Goal: Information Seeking & Learning: Find specific fact

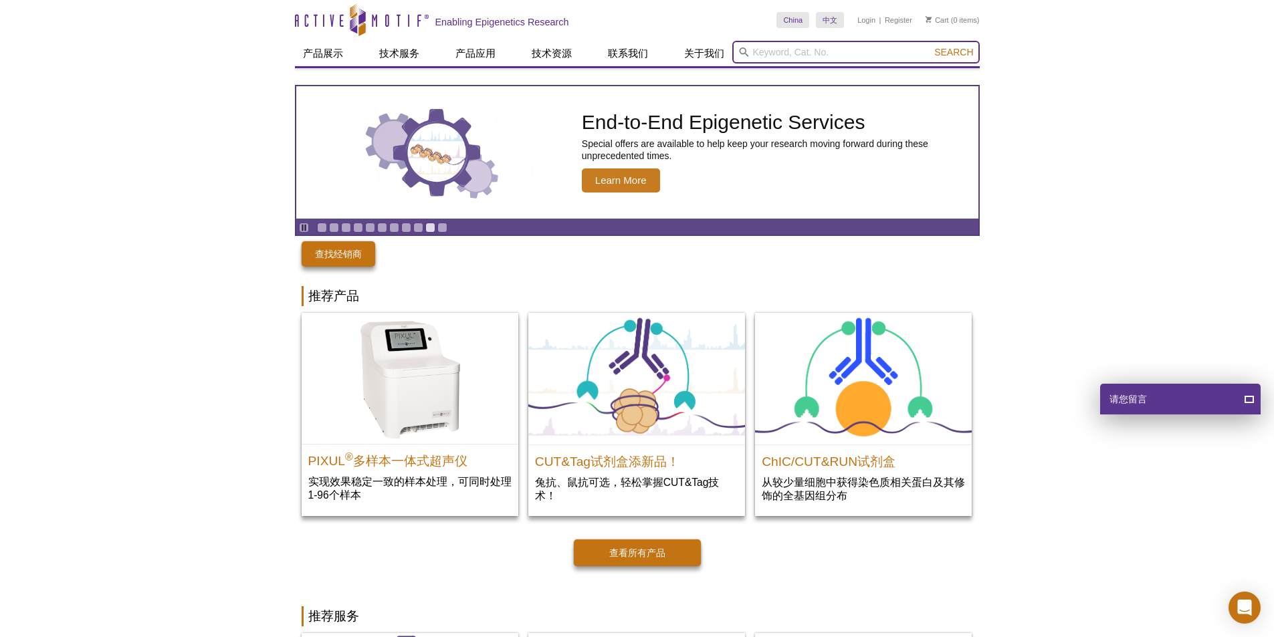
click at [817, 56] on input "search" at bounding box center [855, 52] width 247 height 23
paste input "81764"
type input "81764"
click at [930, 46] on button "Search" at bounding box center [953, 52] width 47 height 12
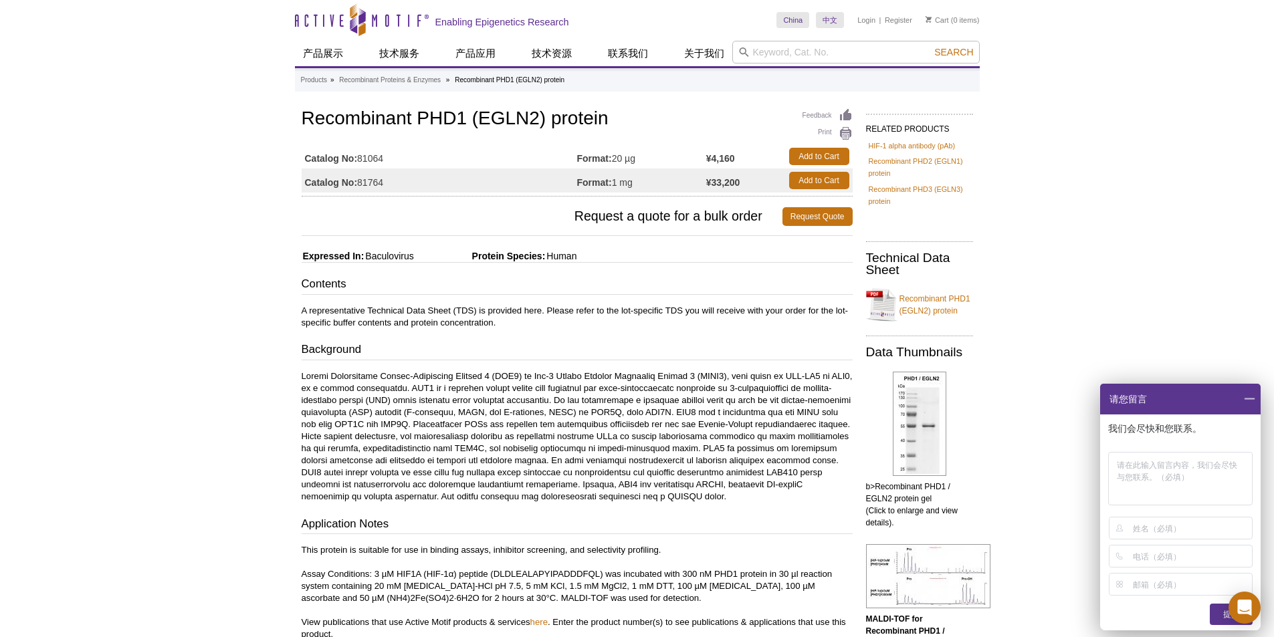
click at [399, 186] on td "Catalog No: 81764" at bounding box center [440, 181] width 276 height 24
drag, startPoint x: 306, startPoint y: 115, endPoint x: 620, endPoint y: 130, distance: 314.0
click at [620, 130] on h1 "Recombinant PHD1 (EGLN2) protein" at bounding box center [577, 119] width 551 height 23
copy h1 "Recombinant PHD1 (EGLN2) protein"
drag, startPoint x: 360, startPoint y: 161, endPoint x: 374, endPoint y: 174, distance: 19.4
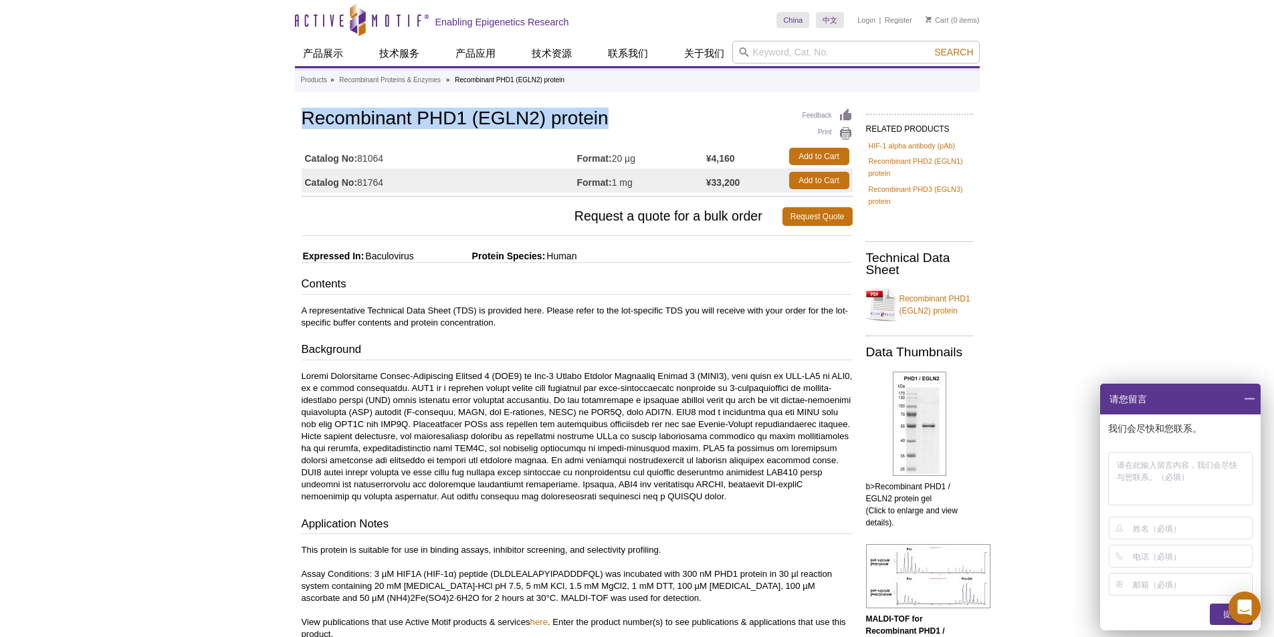
click at [383, 161] on td "Catalog No: 81064" at bounding box center [440, 156] width 276 height 24
copy td "81064"
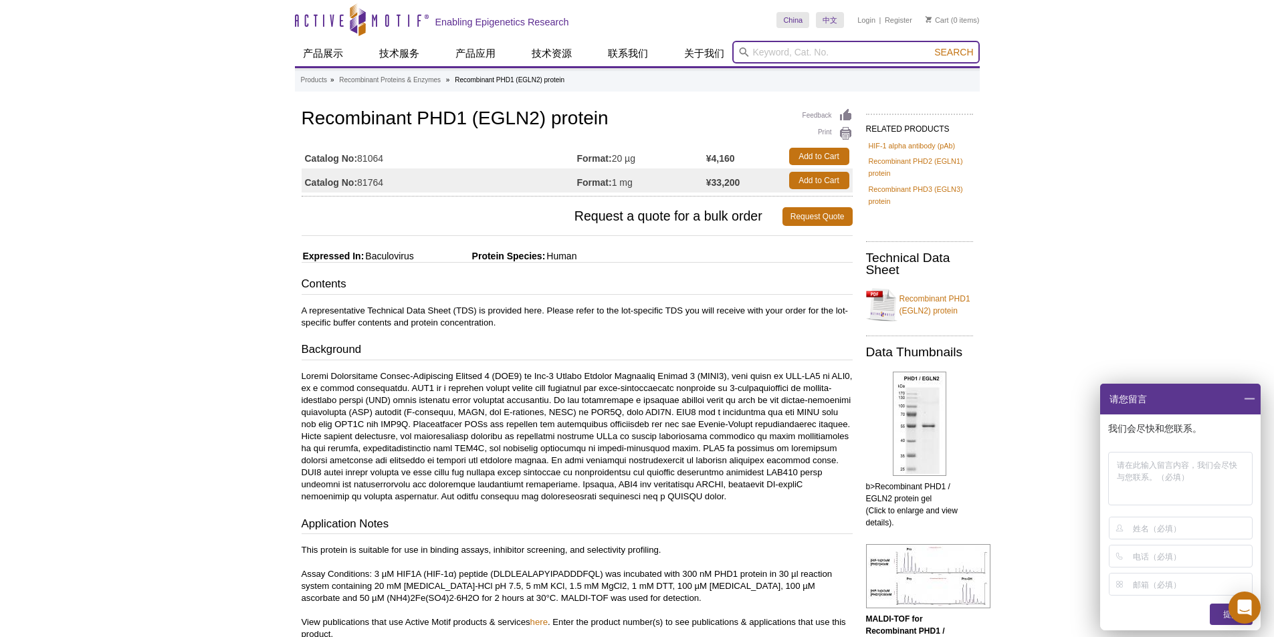
click at [817, 58] on input "search" at bounding box center [855, 52] width 247 height 23
paste input "81765"
type input "81765"
click at [930, 46] on button "Search" at bounding box center [953, 52] width 47 height 12
click at [960, 50] on span "Search" at bounding box center [953, 52] width 39 height 11
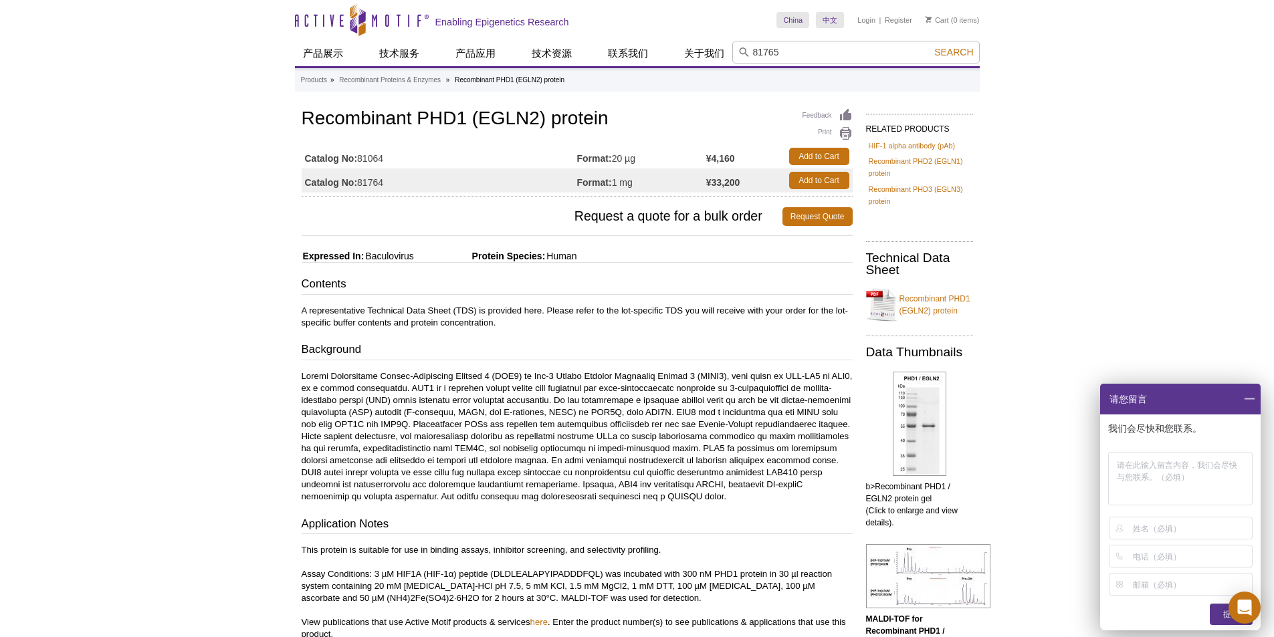
click at [1253, 399] on span at bounding box center [1249, 399] width 23 height 31
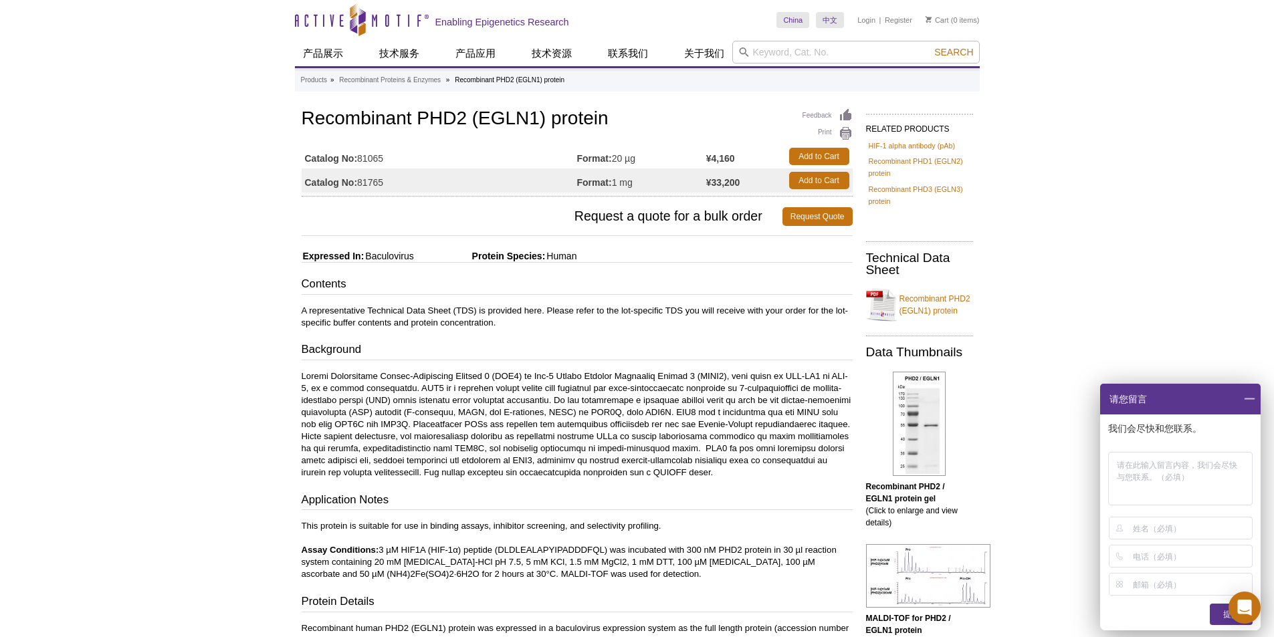
drag, startPoint x: 359, startPoint y: 160, endPoint x: 385, endPoint y: 161, distance: 25.4
click at [385, 161] on td "Catalog No: 81065" at bounding box center [440, 156] width 276 height 24
copy td "81065"
drag, startPoint x: 1244, startPoint y: 403, endPoint x: 957, endPoint y: 157, distance: 378.1
click at [1243, 403] on span at bounding box center [1249, 399] width 23 height 31
